Goal: Find specific page/section: Find specific page/section

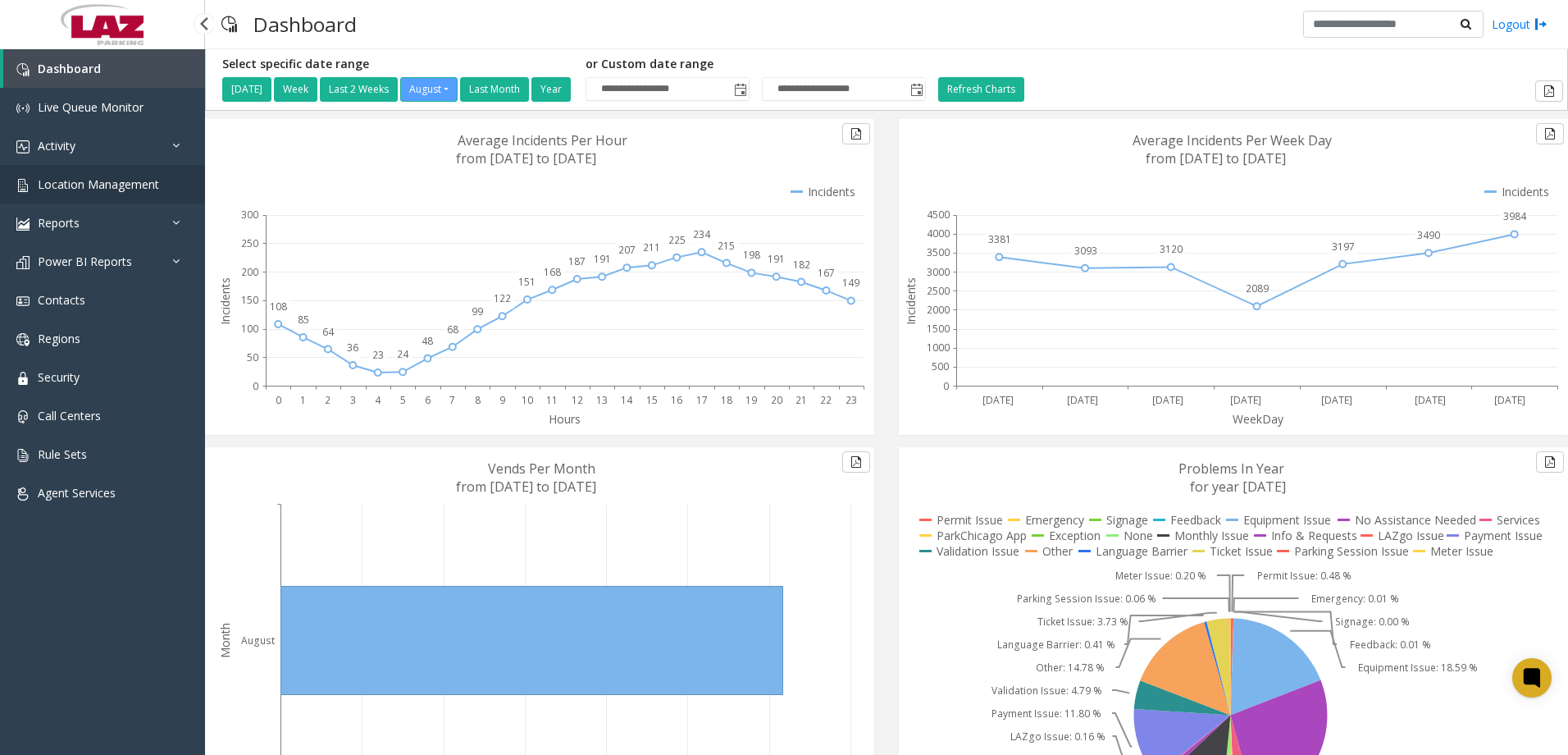
click at [96, 178] on span "Location Management" at bounding box center [98, 184] width 121 height 15
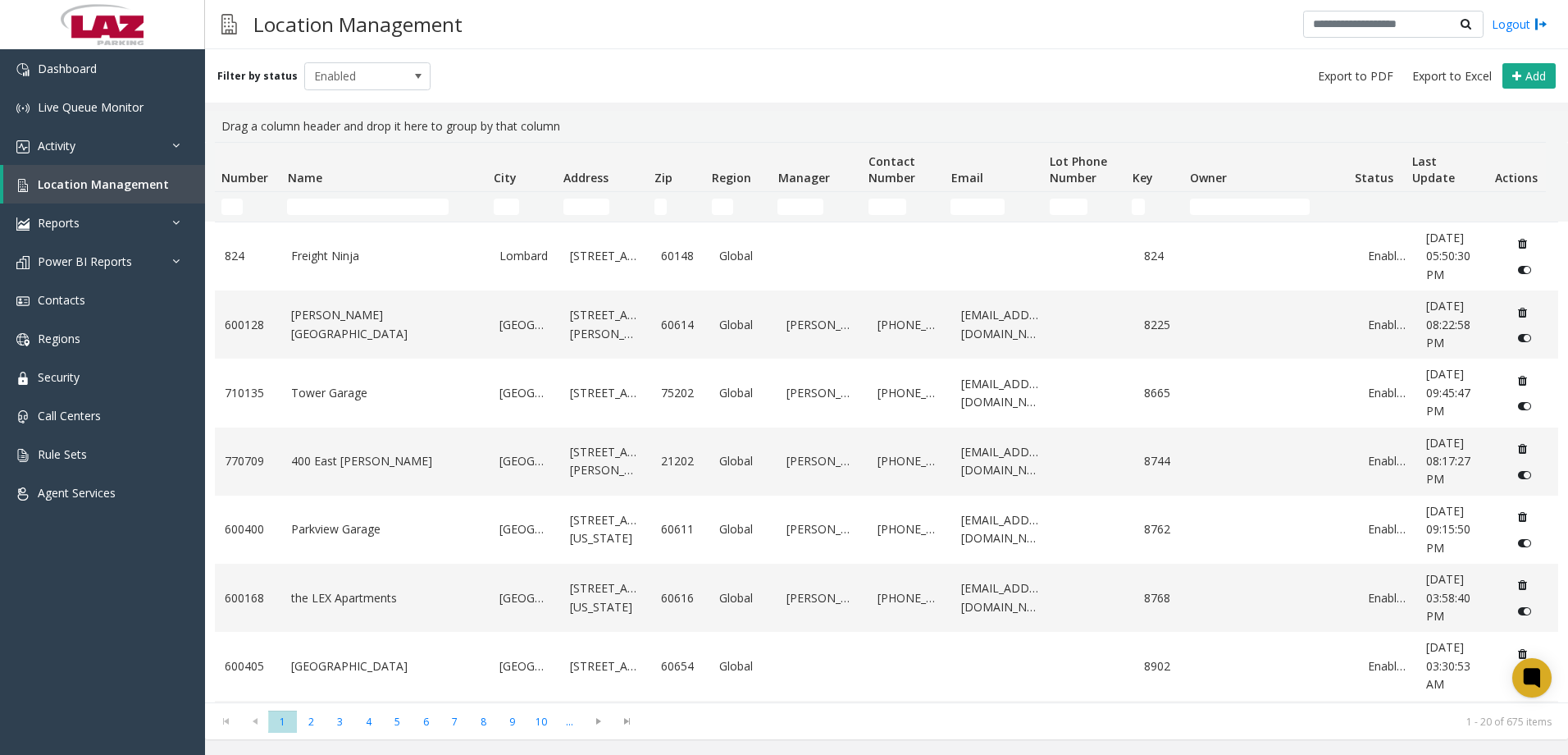
drag, startPoint x: 304, startPoint y: 215, endPoint x: 302, endPoint y: 193, distance: 22.1
click at [298, 197] on td "Name Filter" at bounding box center [384, 206] width 206 height 29
click at [315, 202] on input "Name Filter" at bounding box center [367, 206] width 162 height 16
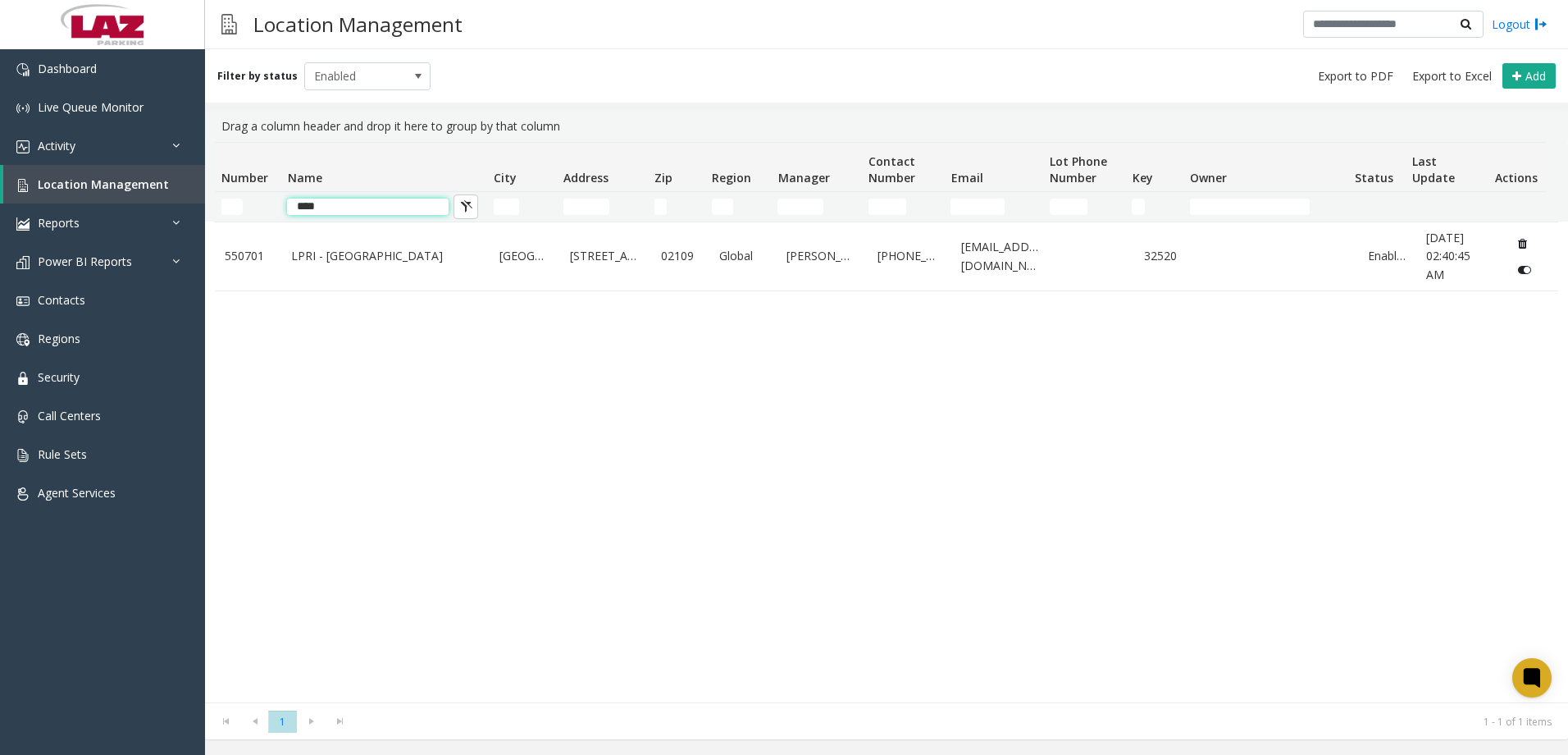
click at [341, 206] on input "****" at bounding box center [367, 206] width 162 height 16
drag, startPoint x: 340, startPoint y: 204, endPoint x: 295, endPoint y: 190, distance: 47.1
click at [290, 191] on thead "Number Name City Address Zip Region Manager Contact Number Email Lot Phone Numb…" at bounding box center [880, 182] width 1331 height 79
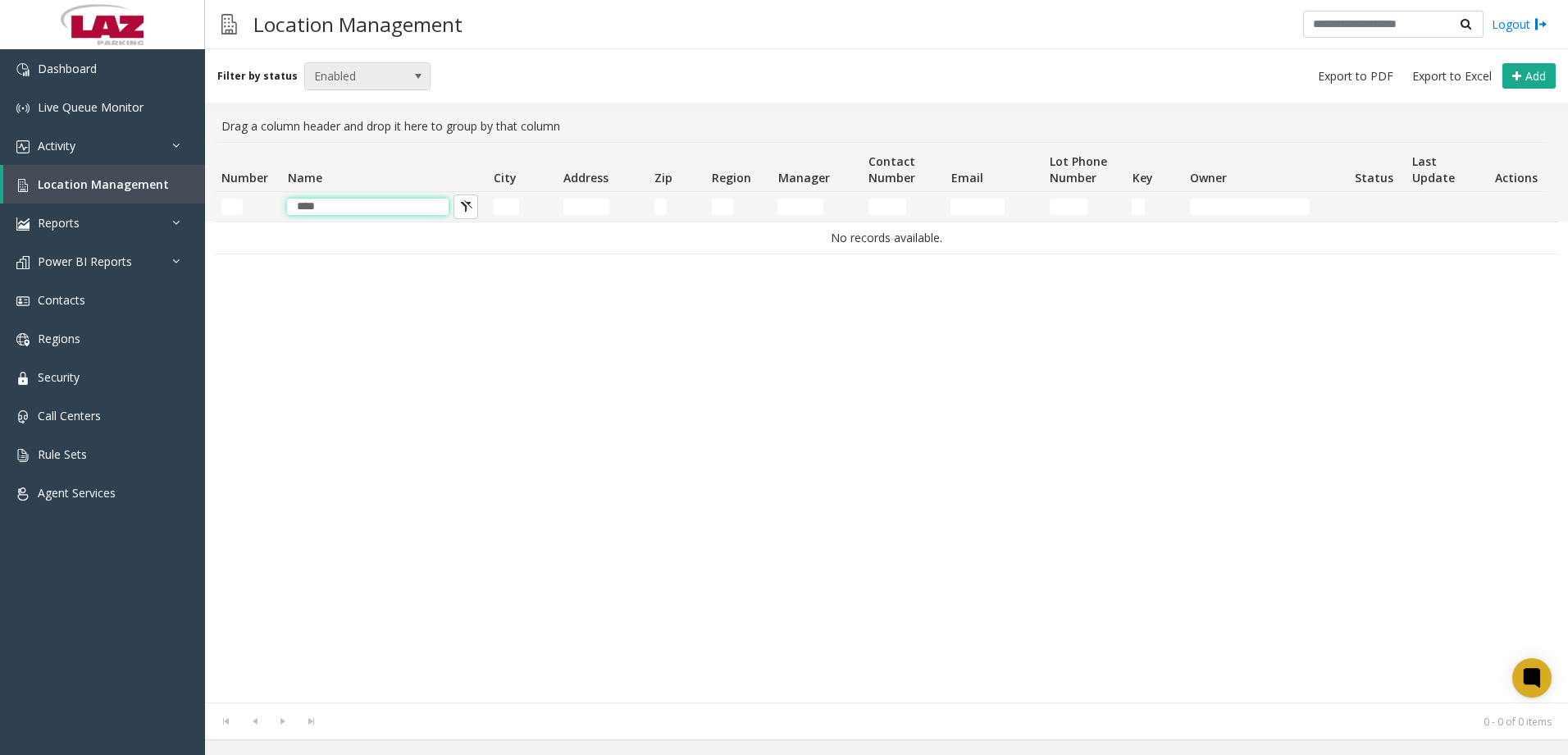
type input "****"
click at [359, 76] on span "Enabled" at bounding box center [356, 77] width 100 height 26
click at [367, 102] on li "All" at bounding box center [359, 103] width 122 height 22
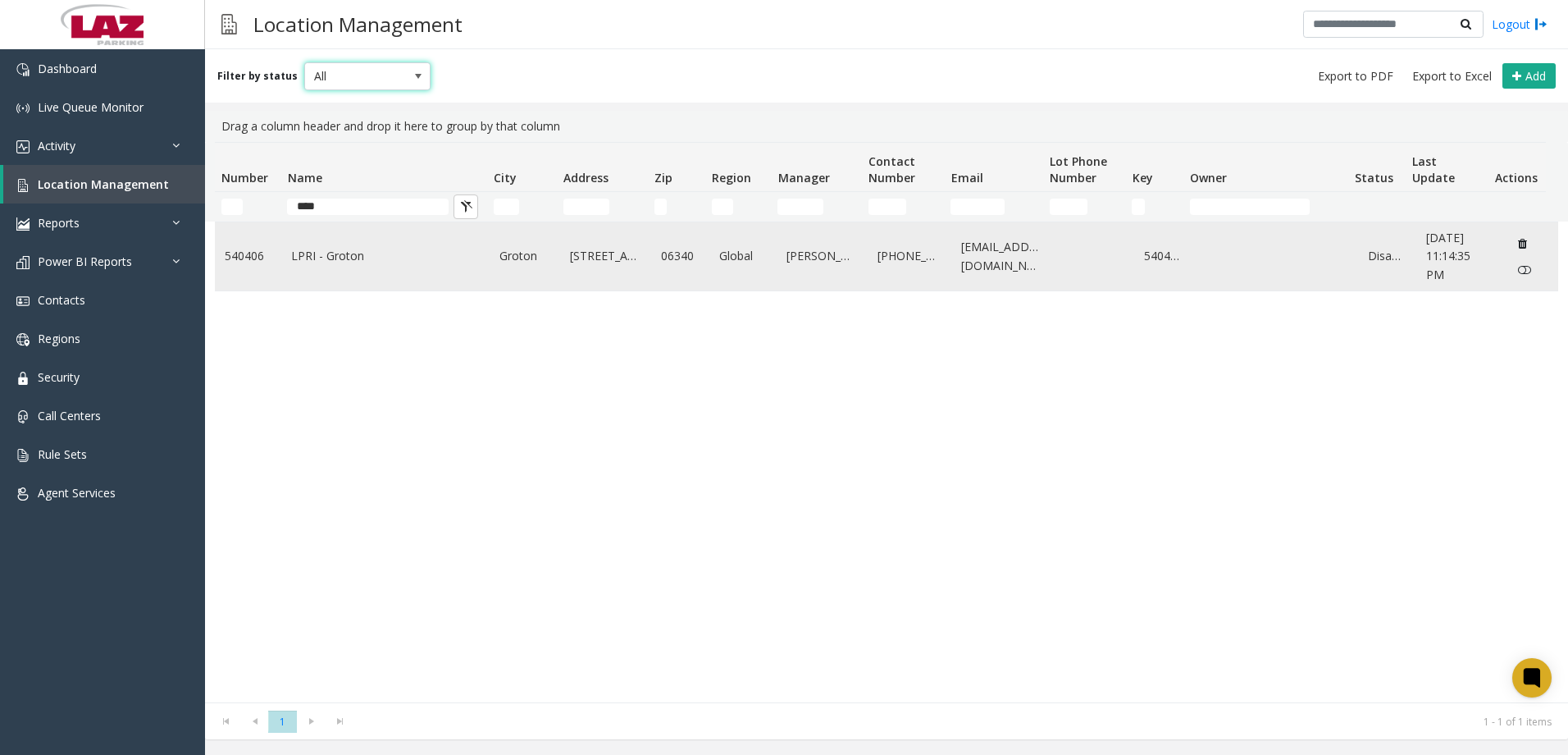
click at [340, 260] on link "LPRI - Groton" at bounding box center [385, 255] width 188 height 18
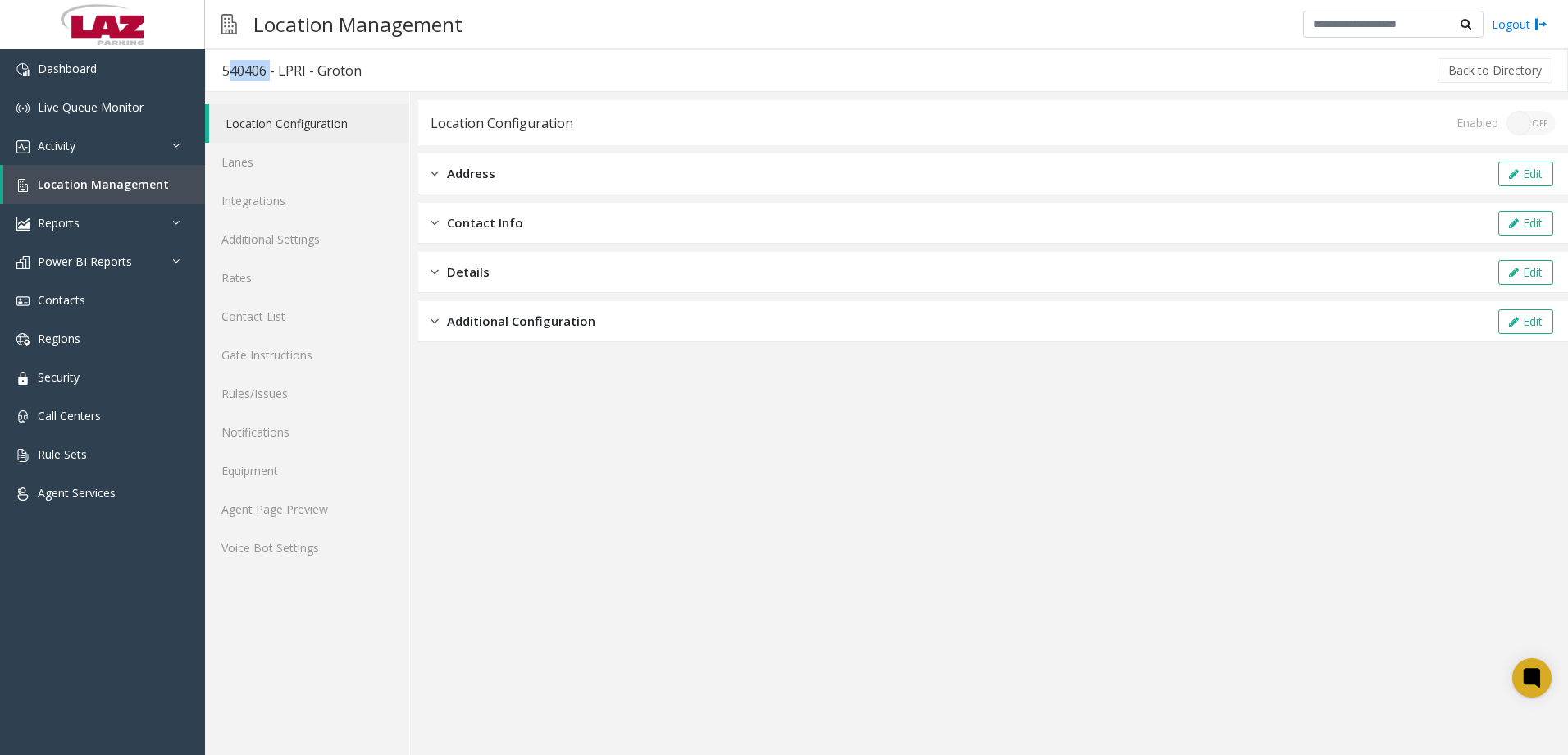
drag, startPoint x: 265, startPoint y: 69, endPoint x: 218, endPoint y: 64, distance: 47.3
click at [218, 64] on h3 "540406 - LPRI - Groton" at bounding box center [292, 71] width 172 height 38
copy div "540406"
